Goal: Transaction & Acquisition: Purchase product/service

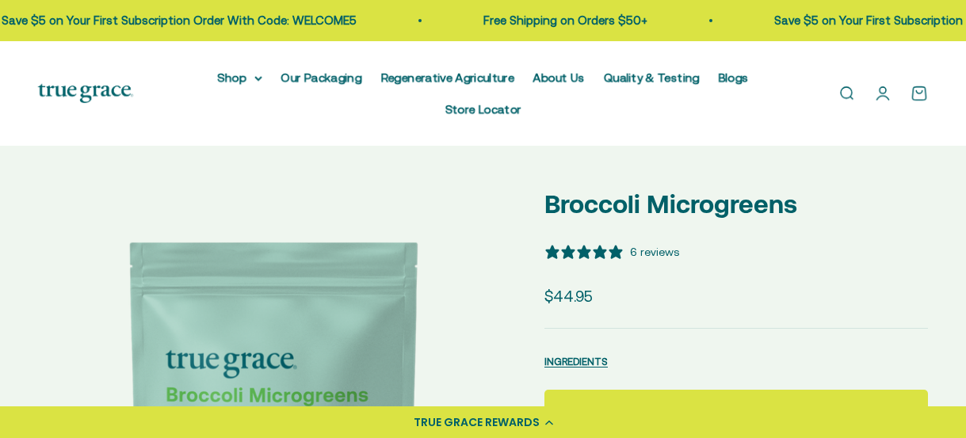
select select "3"
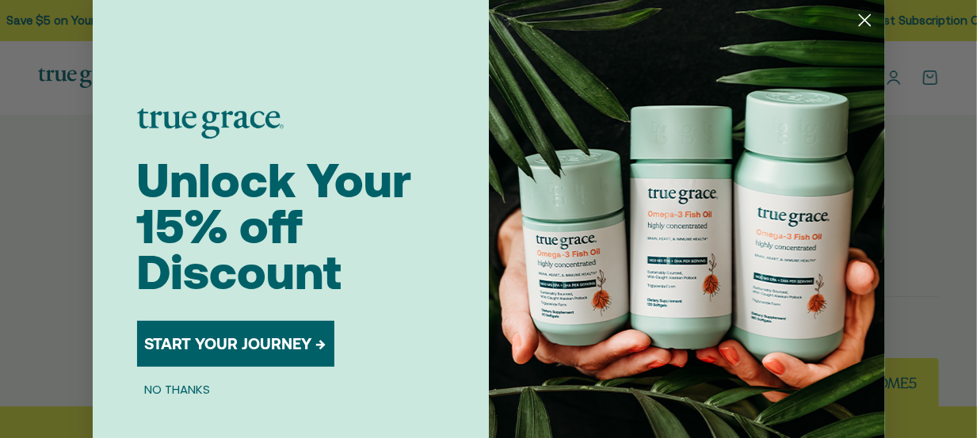
click at [859, 19] on icon "Close dialog" at bounding box center [864, 20] width 11 height 11
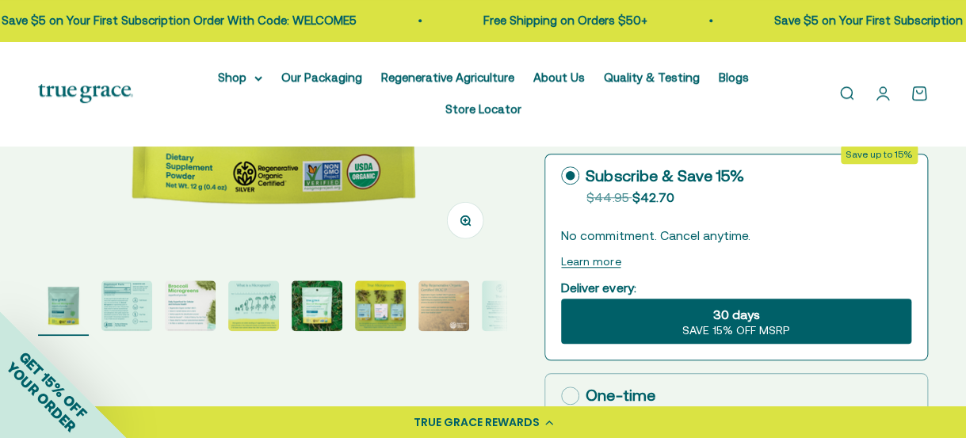
scroll to position [360, 0]
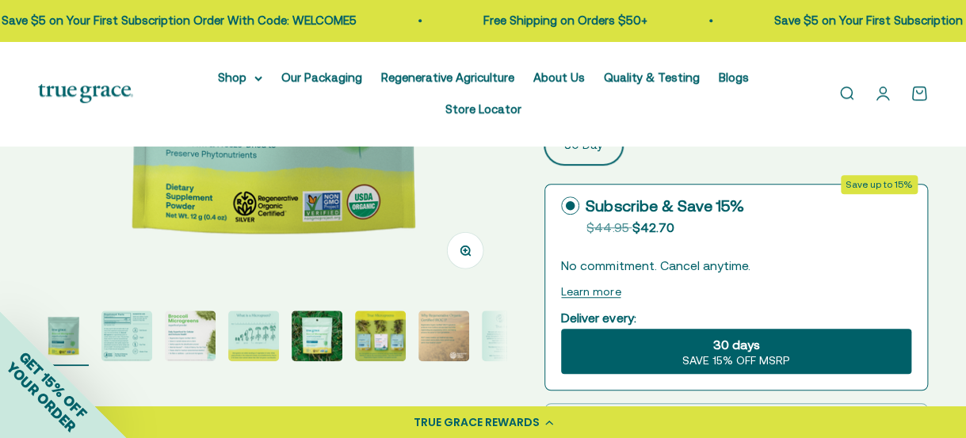
click at [118, 311] on img "Go to item 2" at bounding box center [126, 336] width 51 height 51
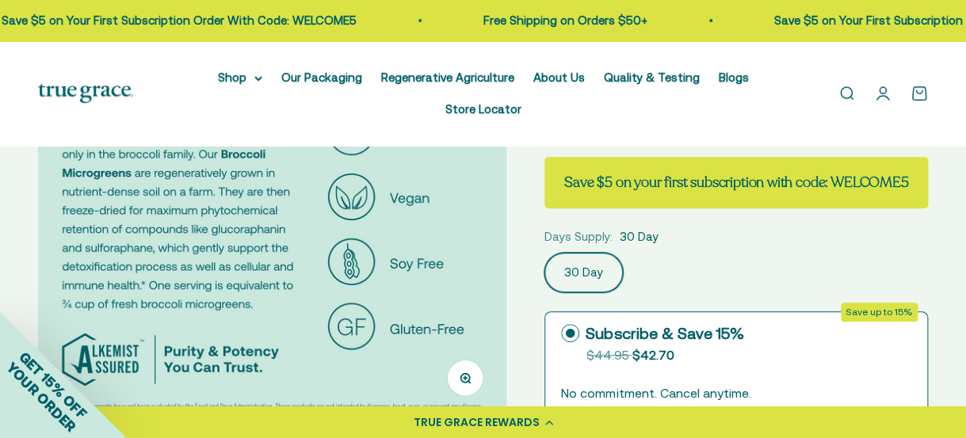
scroll to position [396, 0]
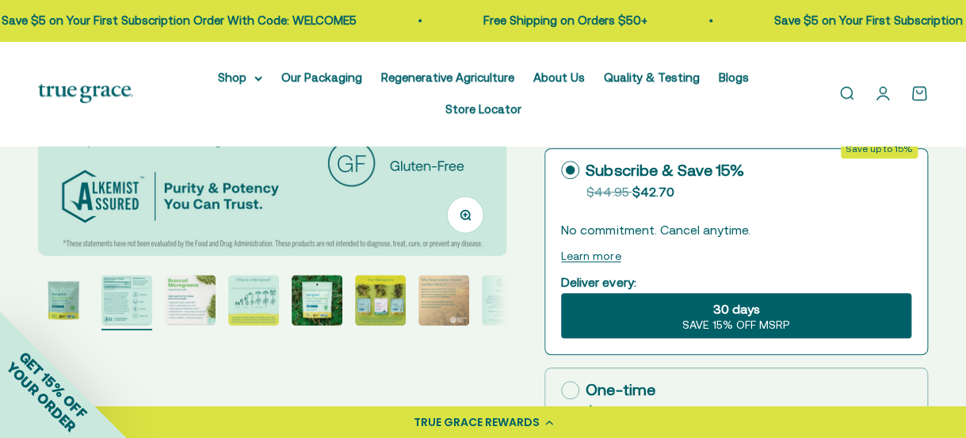
click at [177, 275] on img "Go to item 3" at bounding box center [190, 300] width 51 height 51
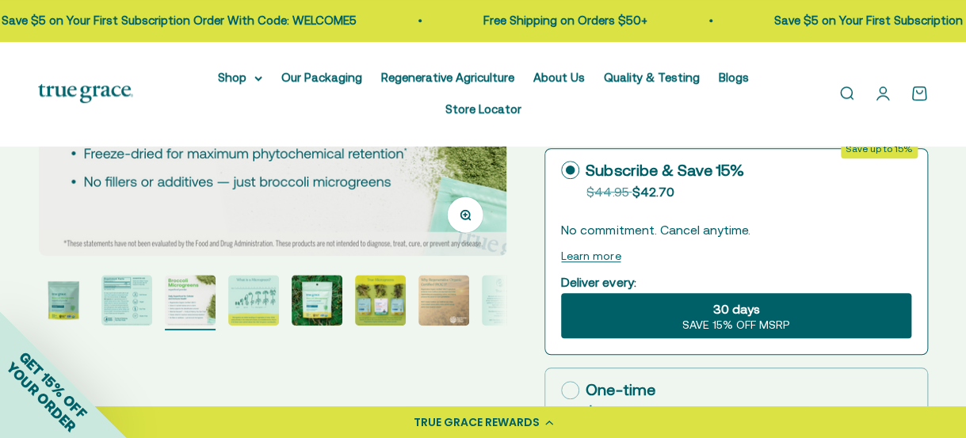
click at [247, 275] on img "Go to item 4" at bounding box center [253, 300] width 51 height 51
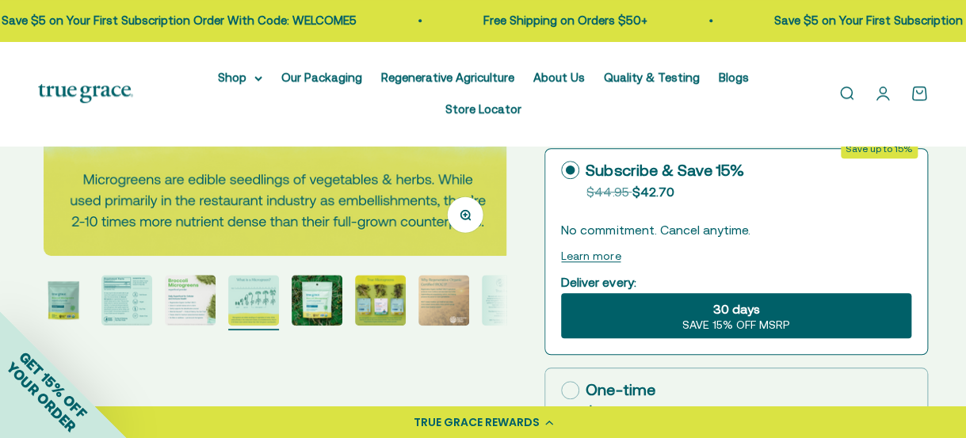
scroll to position [0, 1433]
click at [484, 276] on img "Go to item 8" at bounding box center [507, 300] width 51 height 51
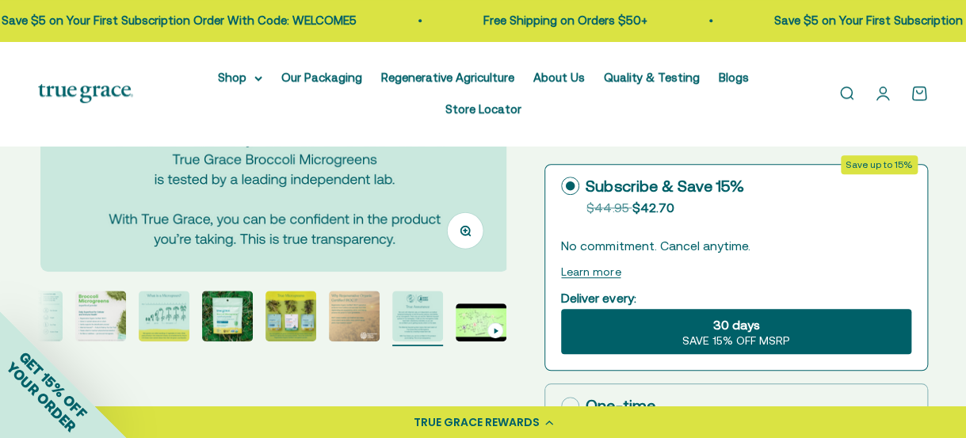
scroll to position [475, 0]
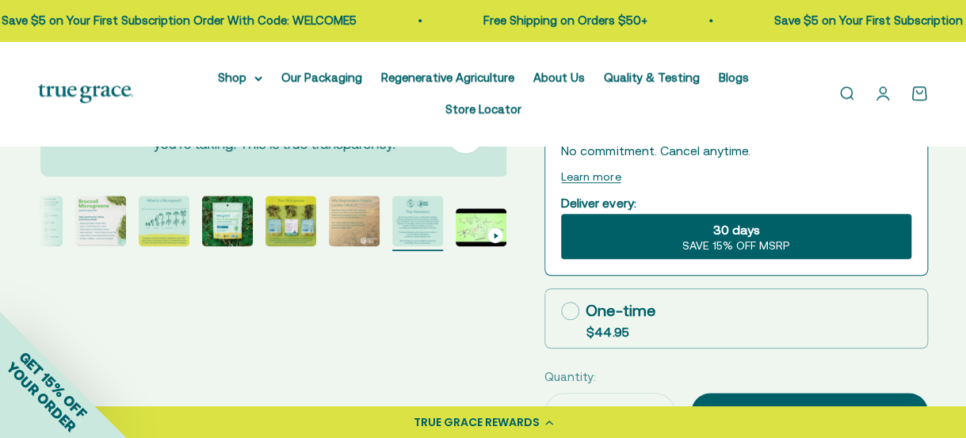
click at [361, 201] on img "Go to item 7" at bounding box center [354, 221] width 51 height 51
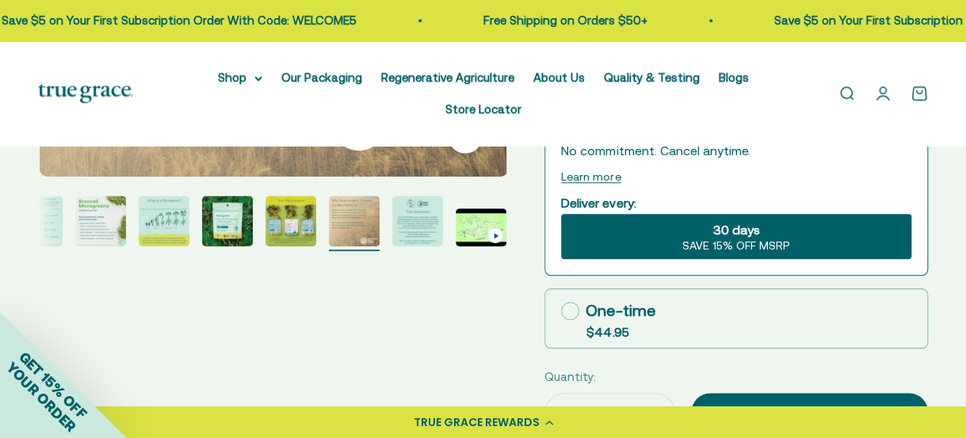
click at [299, 201] on img "Go to item 6" at bounding box center [290, 221] width 51 height 51
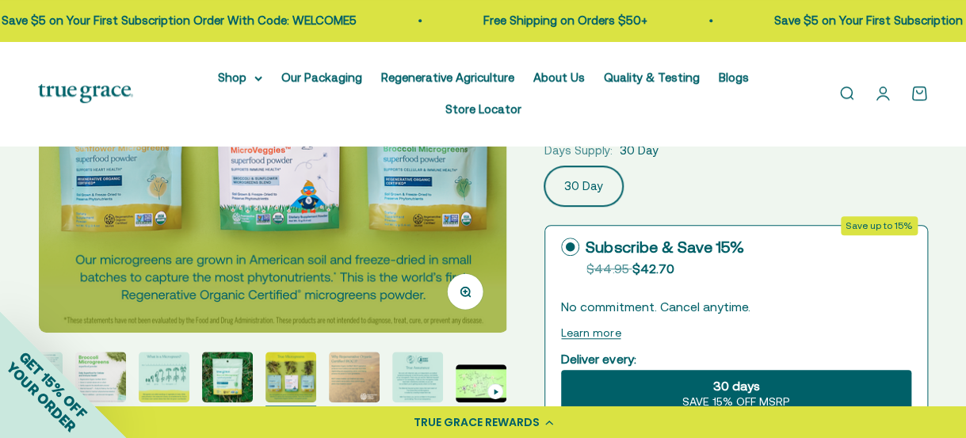
scroll to position [396, 0]
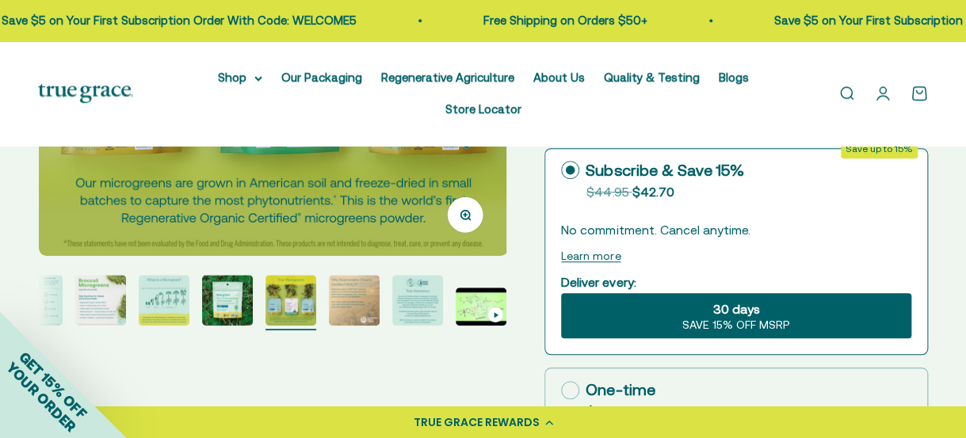
click at [229, 279] on img "Go to item 5" at bounding box center [227, 300] width 51 height 51
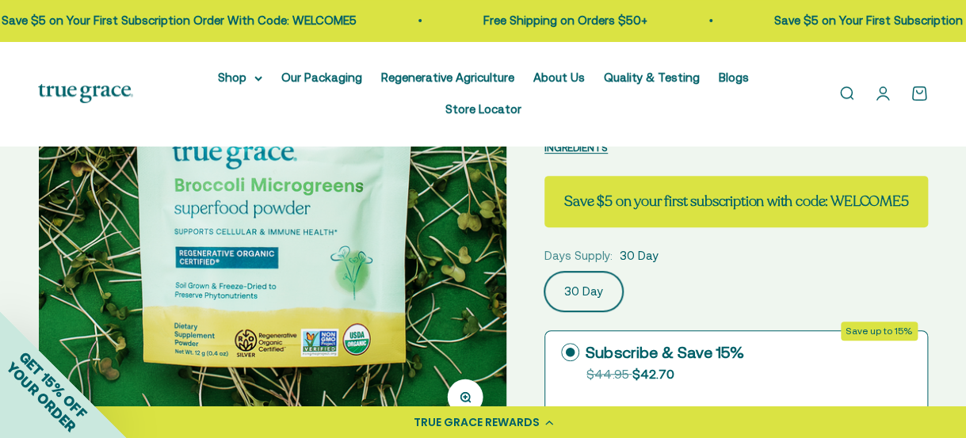
scroll to position [317, 0]
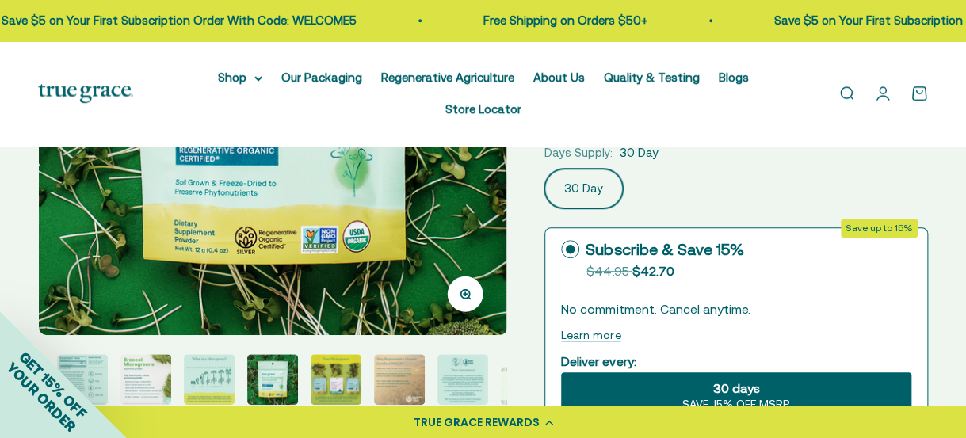
click at [201, 354] on img "Go to item 4" at bounding box center [209, 379] width 51 height 51
